Goal: Task Accomplishment & Management: Complete application form

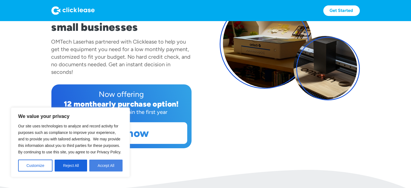
click at [104, 167] on button "Accept All" at bounding box center [105, 166] width 33 height 12
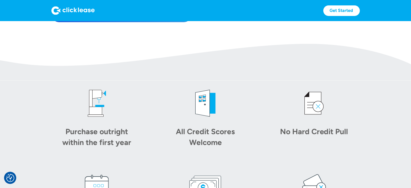
scroll to position [190, 0]
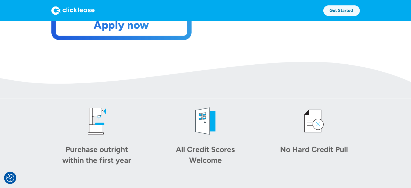
click at [336, 12] on link "Get Started" at bounding box center [342, 10] width 37 height 11
